Goal: Find specific page/section: Find specific page/section

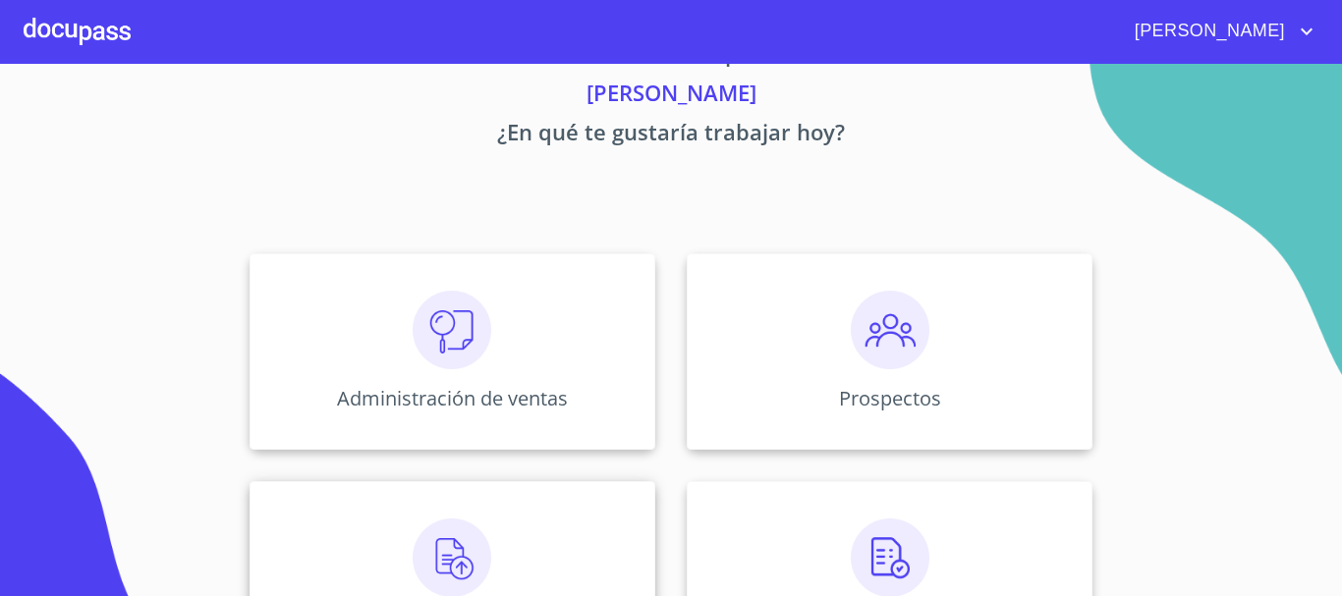
scroll to position [196, 0]
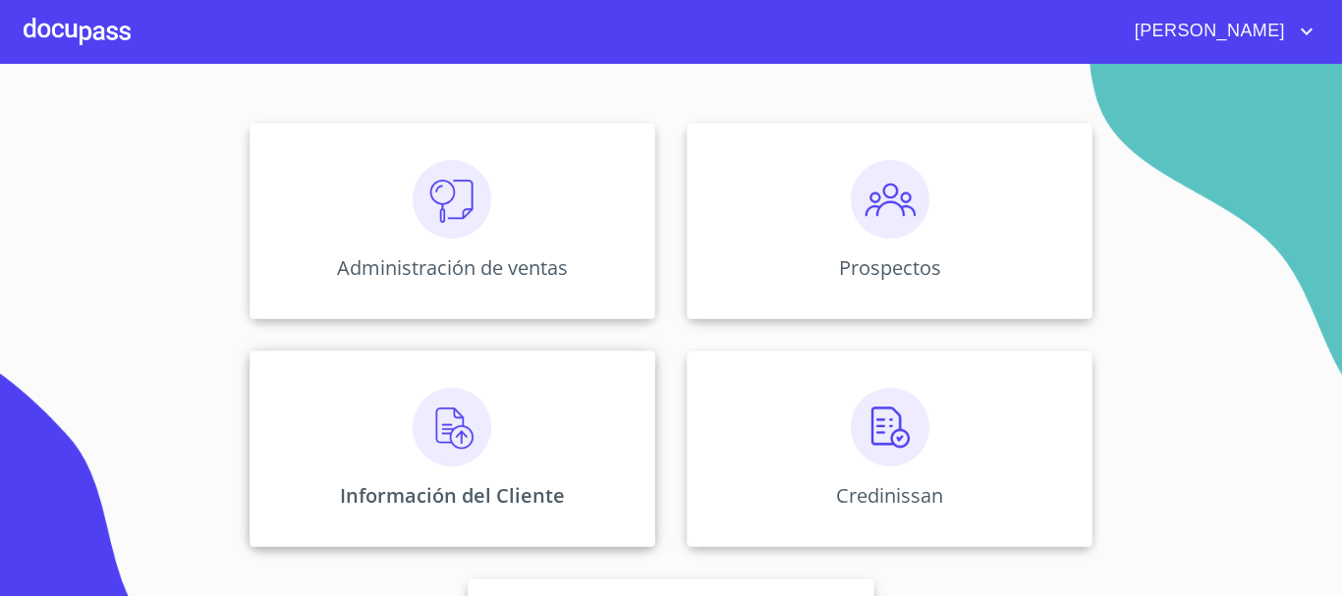
click at [447, 460] on img at bounding box center [451, 427] width 79 height 79
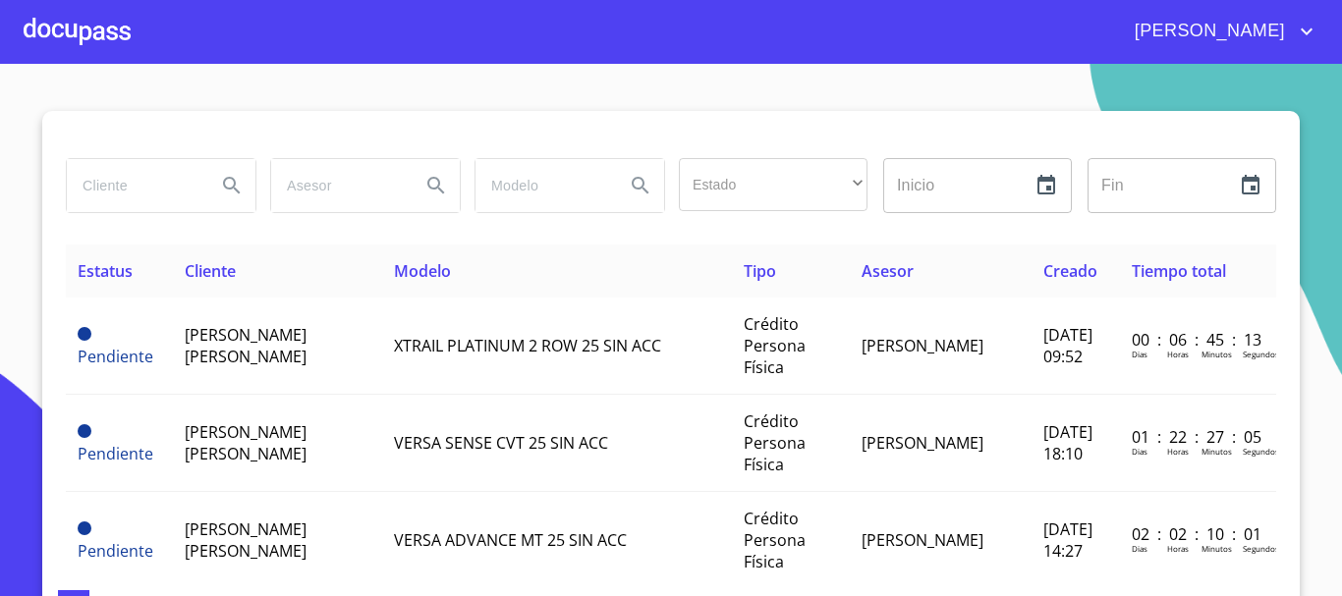
click at [173, 201] on input "search" at bounding box center [134, 185] width 134 height 53
type input "yedi"
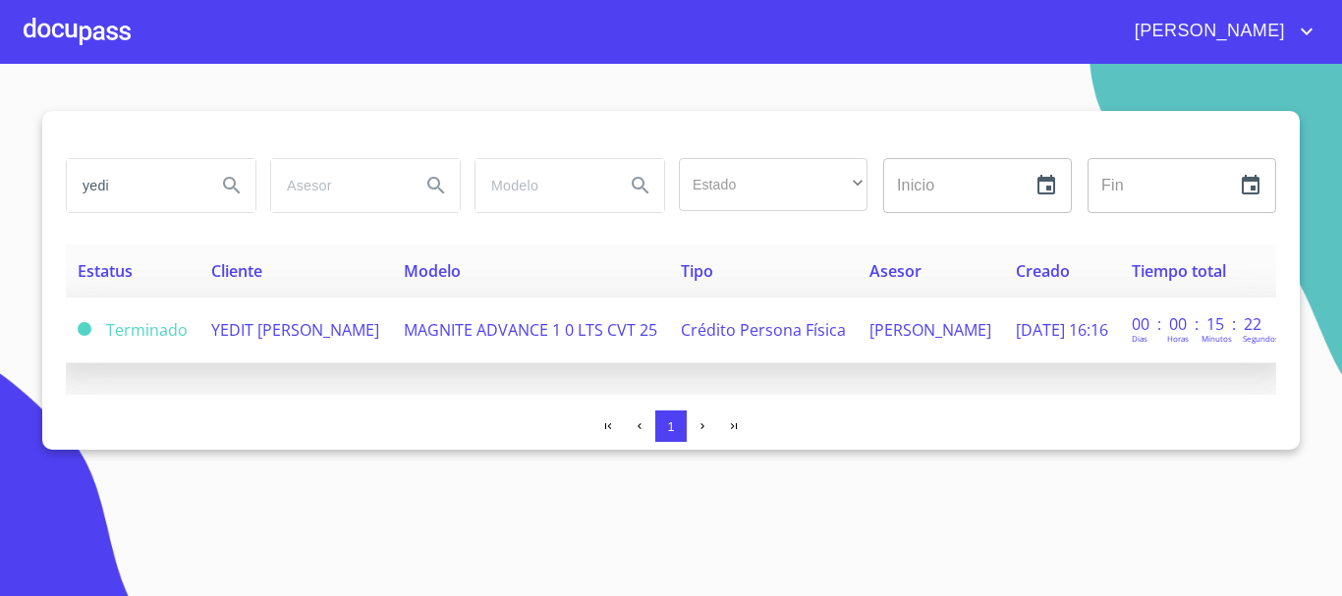
click at [281, 329] on span "YEDIT [PERSON_NAME]" at bounding box center [295, 330] width 168 height 22
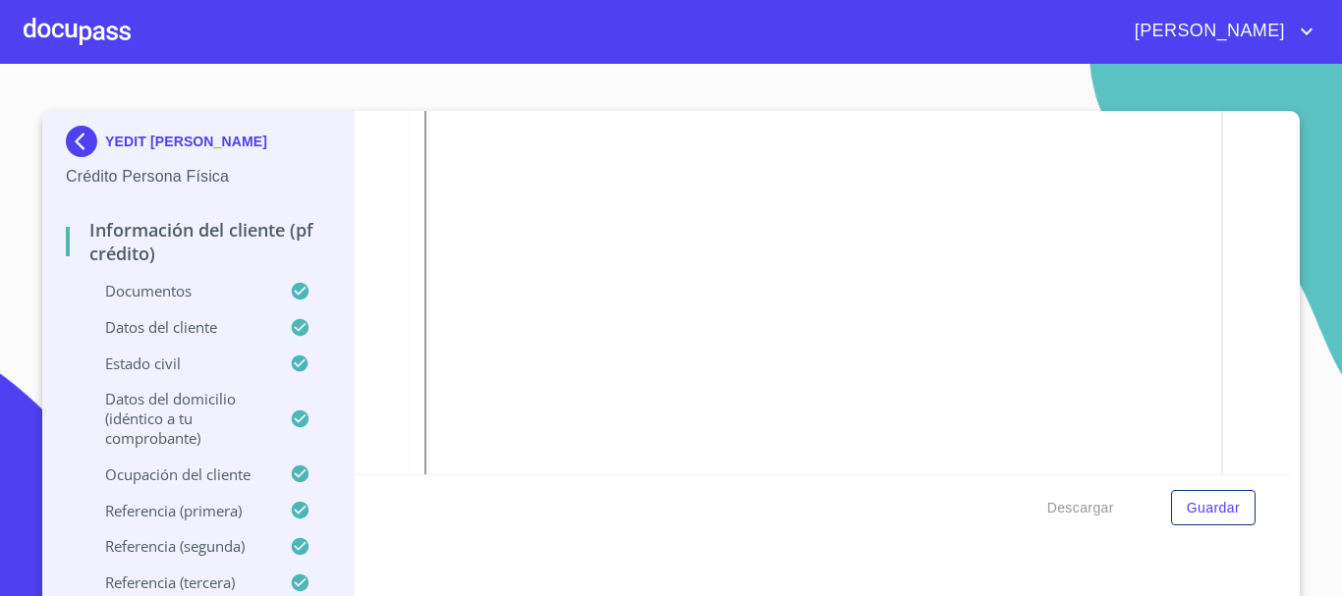
scroll to position [589, 0]
